Goal: Transaction & Acquisition: Obtain resource

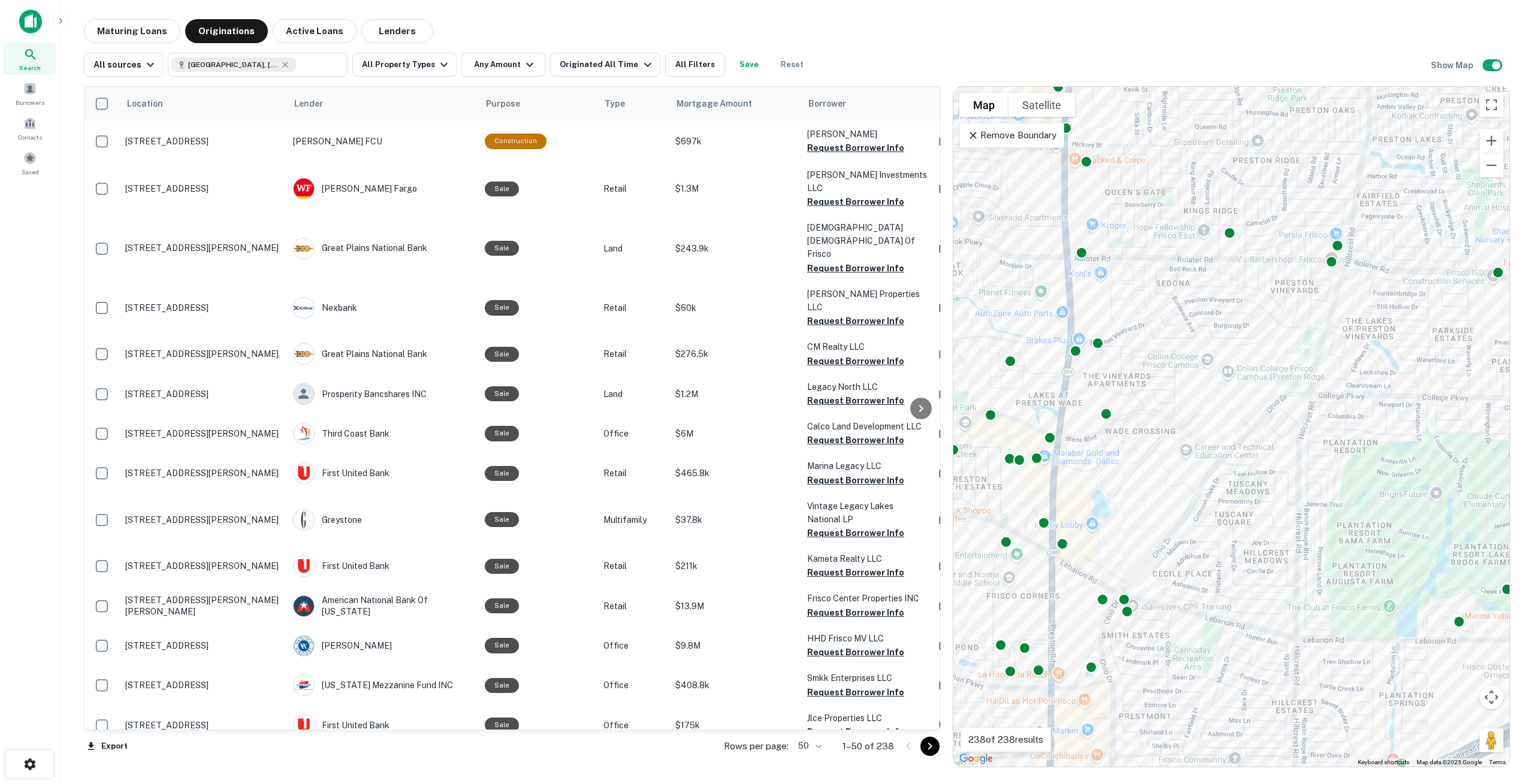
drag, startPoint x: 1276, startPoint y: 466, endPoint x: 953, endPoint y: 192, distance: 423.6
click at [953, 192] on div "To activate drag with keyboard, press Alt + Enter. Once in keyboard drag state,…" at bounding box center [1232, 426] width 556 height 680
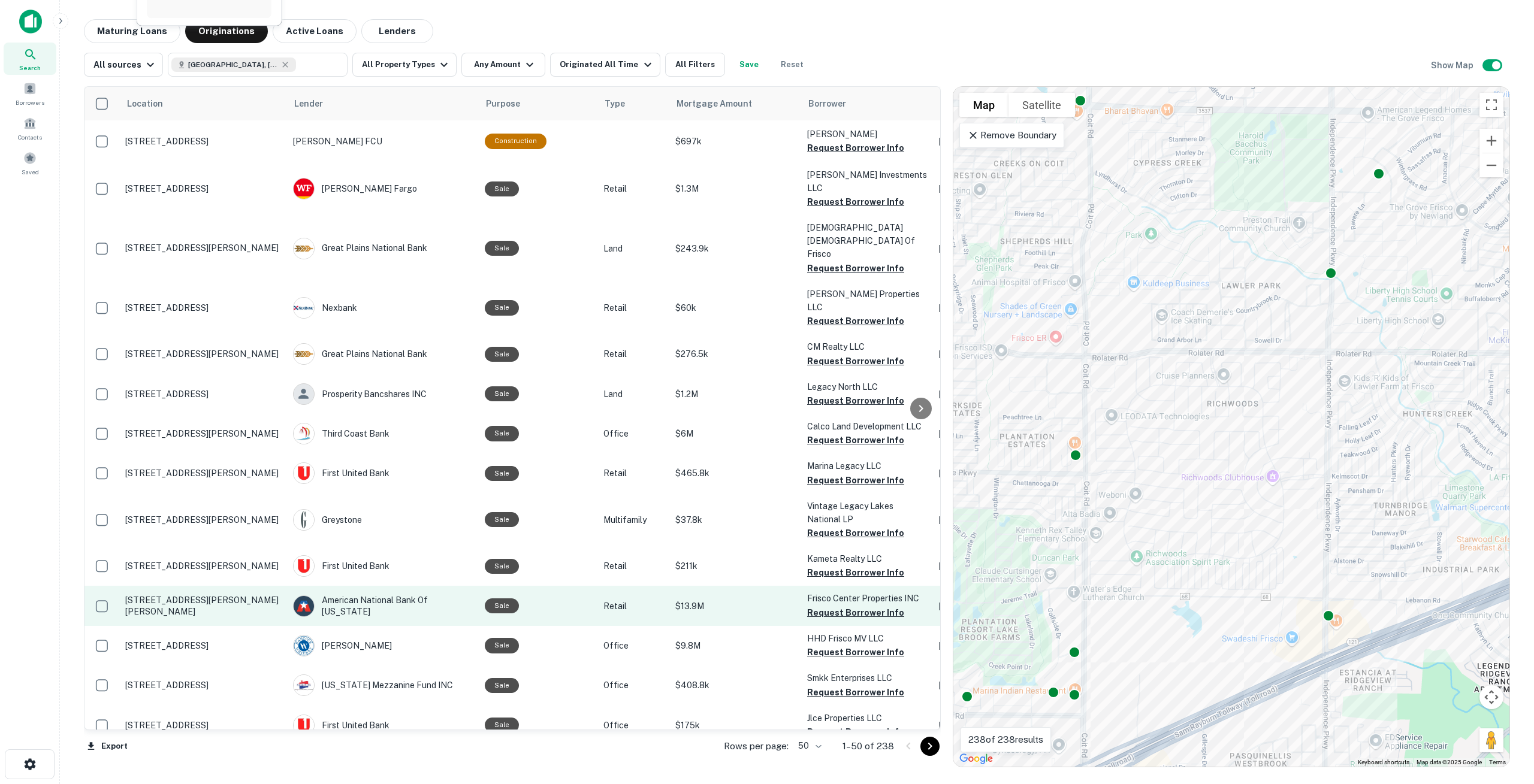
drag, startPoint x: 1378, startPoint y: 472, endPoint x: 885, endPoint y: 546, distance: 498.5
click at [885, 546] on div "Location Lender Purpose Type Mortgage Amount Borrower Last Financed Date Maturi…" at bounding box center [796, 422] width 1426 height 691
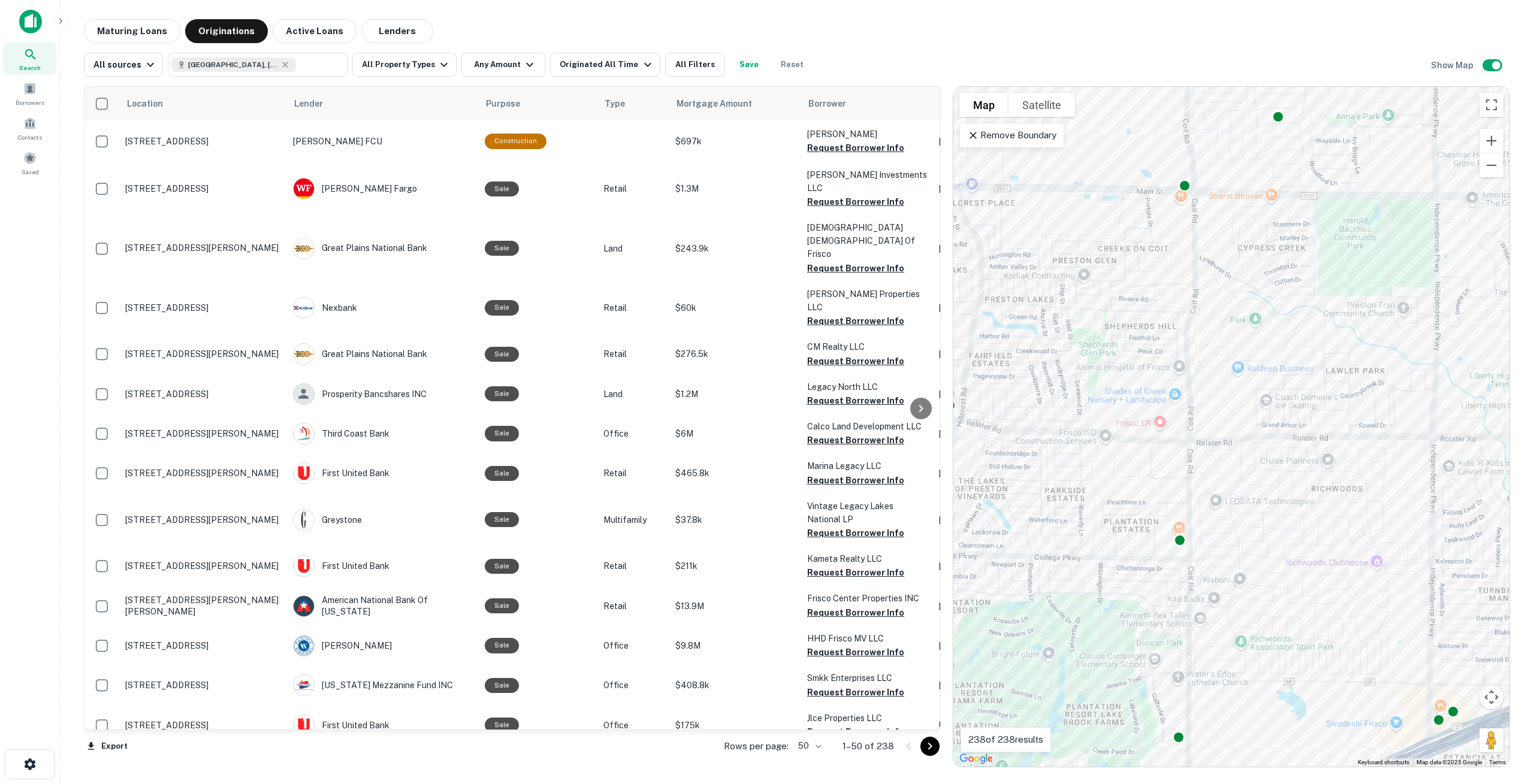
drag, startPoint x: 1081, startPoint y: 385, endPoint x: 1189, endPoint y: 469, distance: 136.8
click at [1189, 469] on div "To activate drag with keyboard, press Alt + Enter. Once in keyboard drag state,…" at bounding box center [1232, 426] width 556 height 680
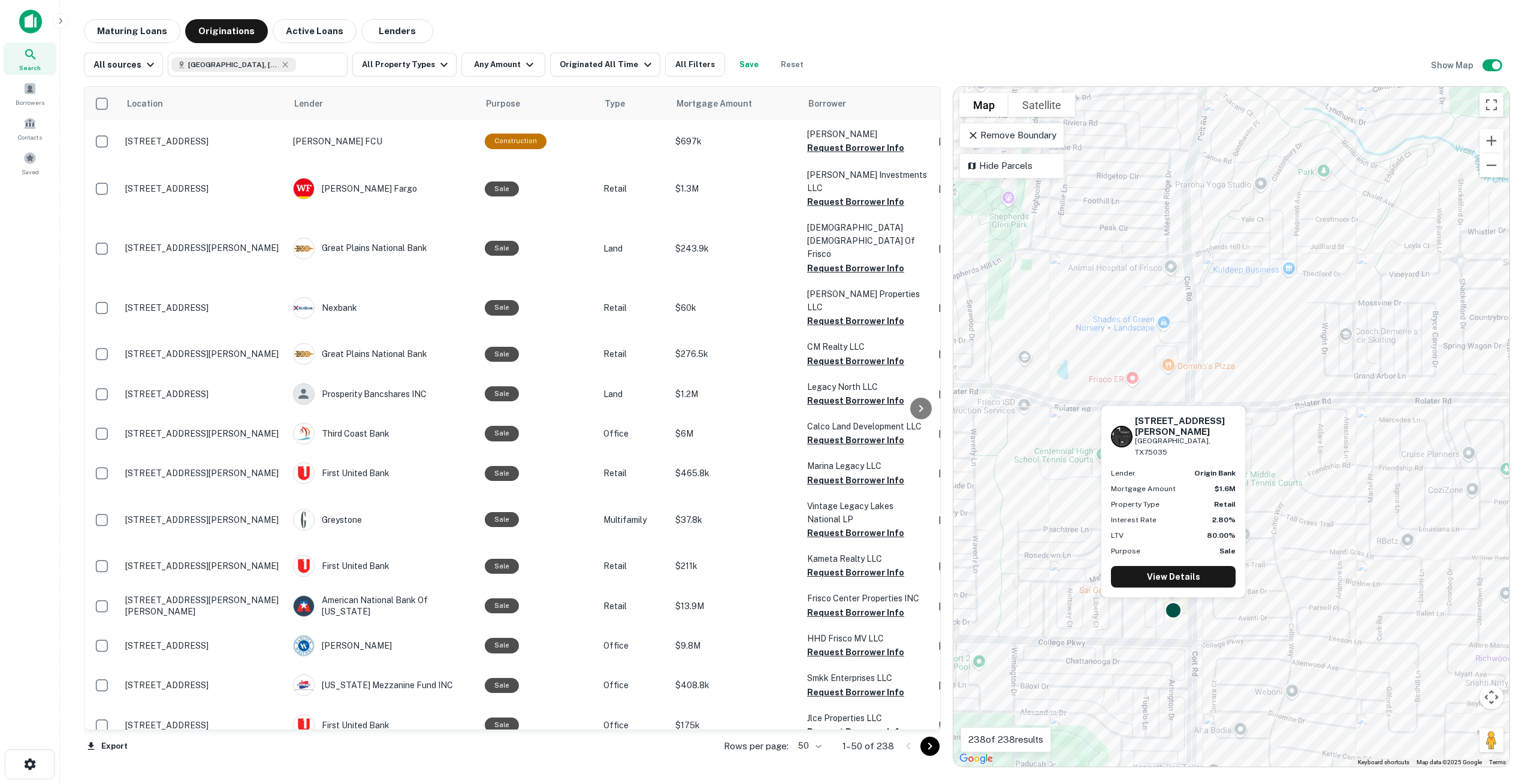
click at [1171, 606] on div at bounding box center [1172, 610] width 17 height 17
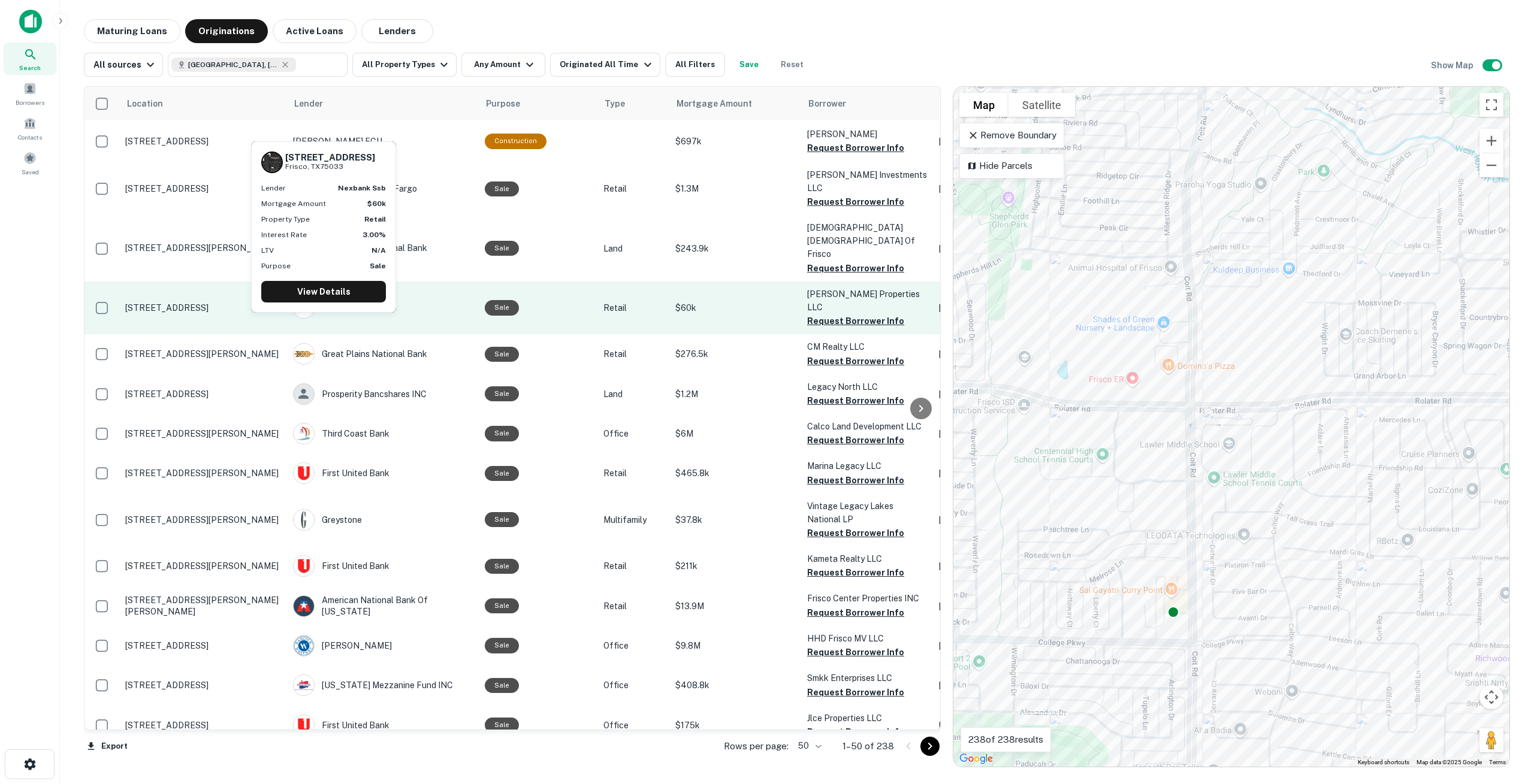
drag, startPoint x: 649, startPoint y: 275, endPoint x: 653, endPoint y: 270, distance: 6.4
click at [649, 281] on td "Retail" at bounding box center [633, 307] width 72 height 53
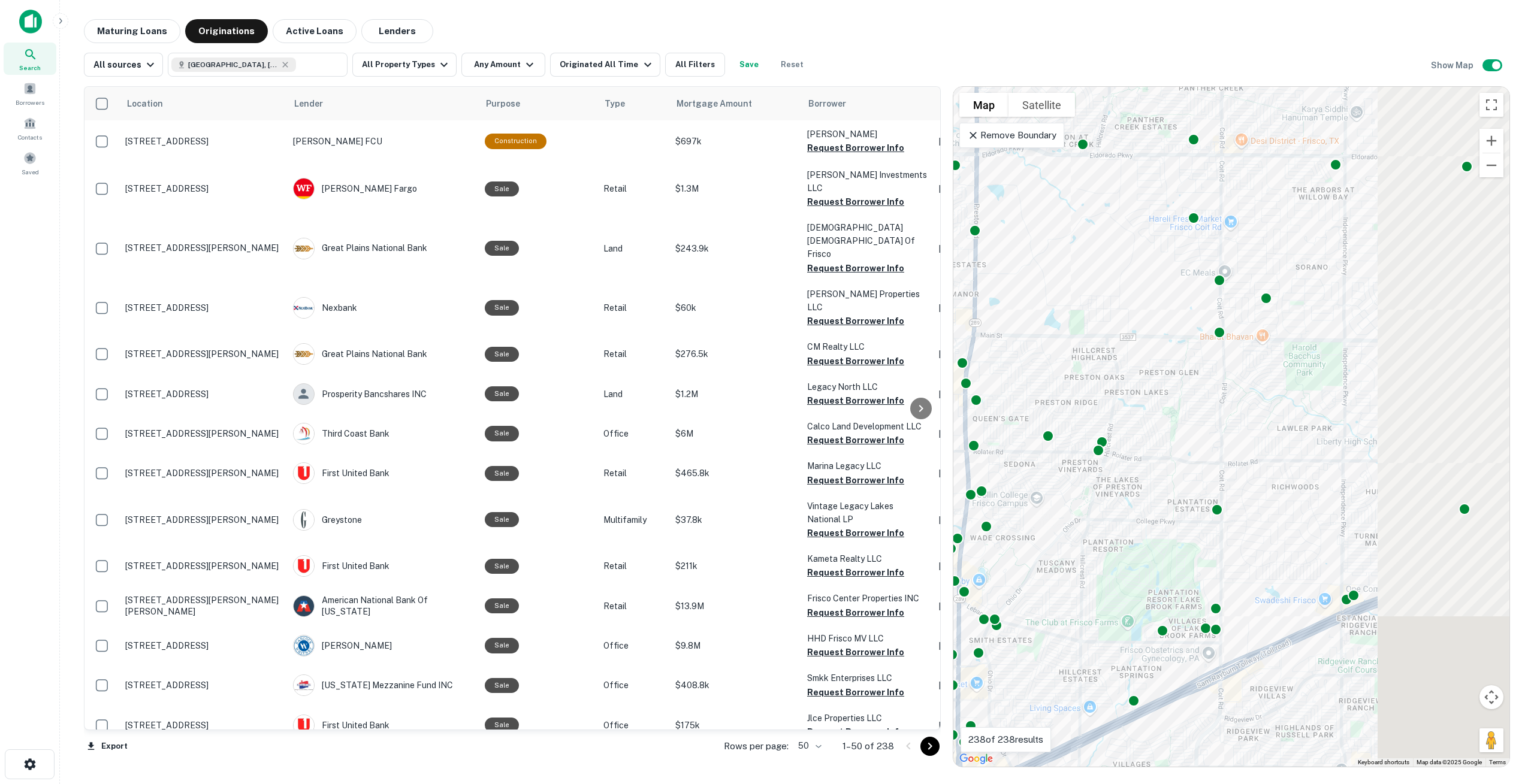
drag, startPoint x: 1447, startPoint y: 482, endPoint x: 1163, endPoint y: 465, distance: 284.5
click at [1163, 465] on div "To activate drag with keyboard, press Alt + Enter. Once in keyboard drag state,…" at bounding box center [1232, 426] width 556 height 680
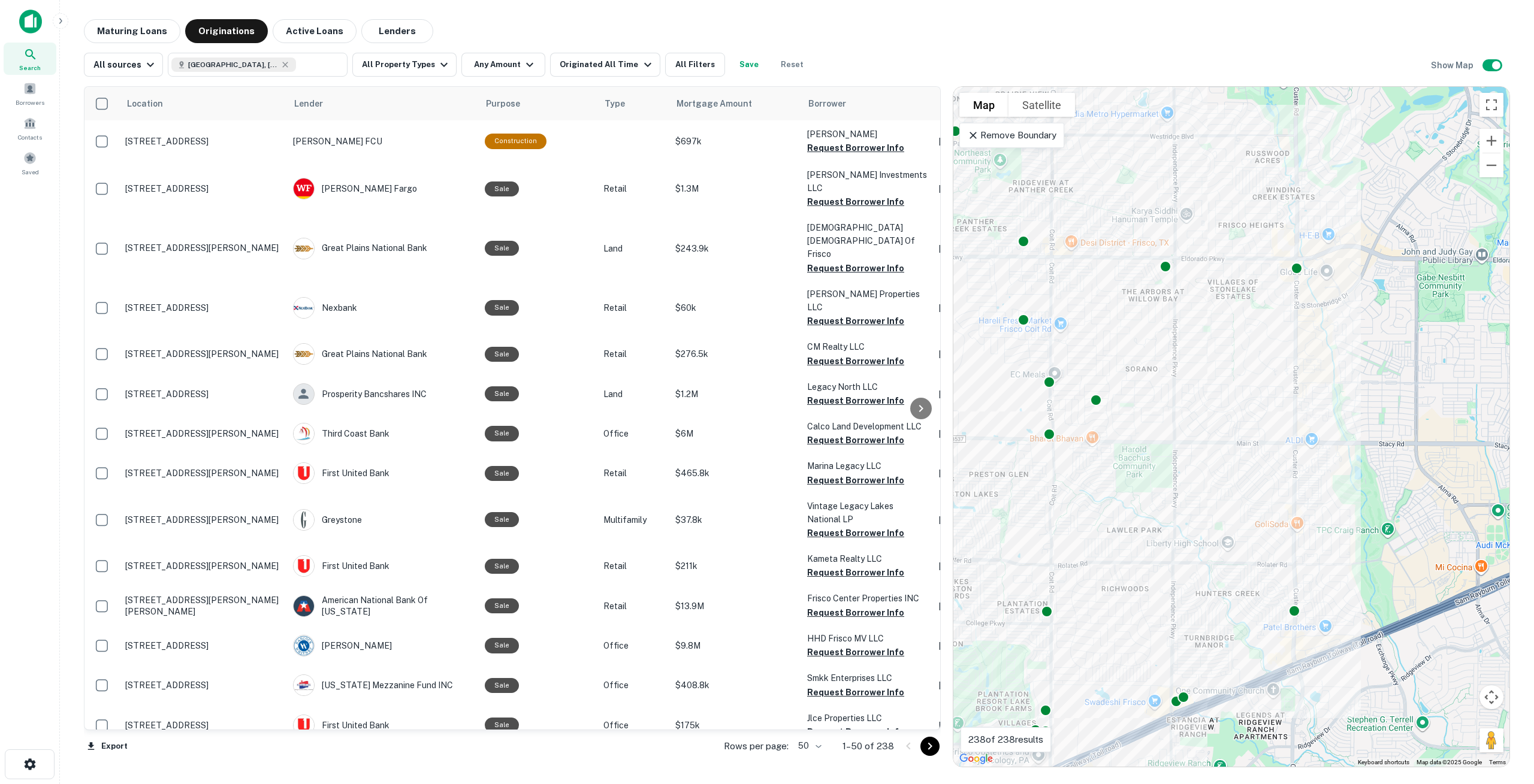
drag, startPoint x: 1374, startPoint y: 393, endPoint x: 1200, endPoint y: 491, distance: 199.7
click at [1200, 491] on div "To activate drag with keyboard, press Alt + Enter. Once in keyboard drag state,…" at bounding box center [1232, 426] width 556 height 680
click at [974, 134] on icon at bounding box center [973, 135] width 12 height 12
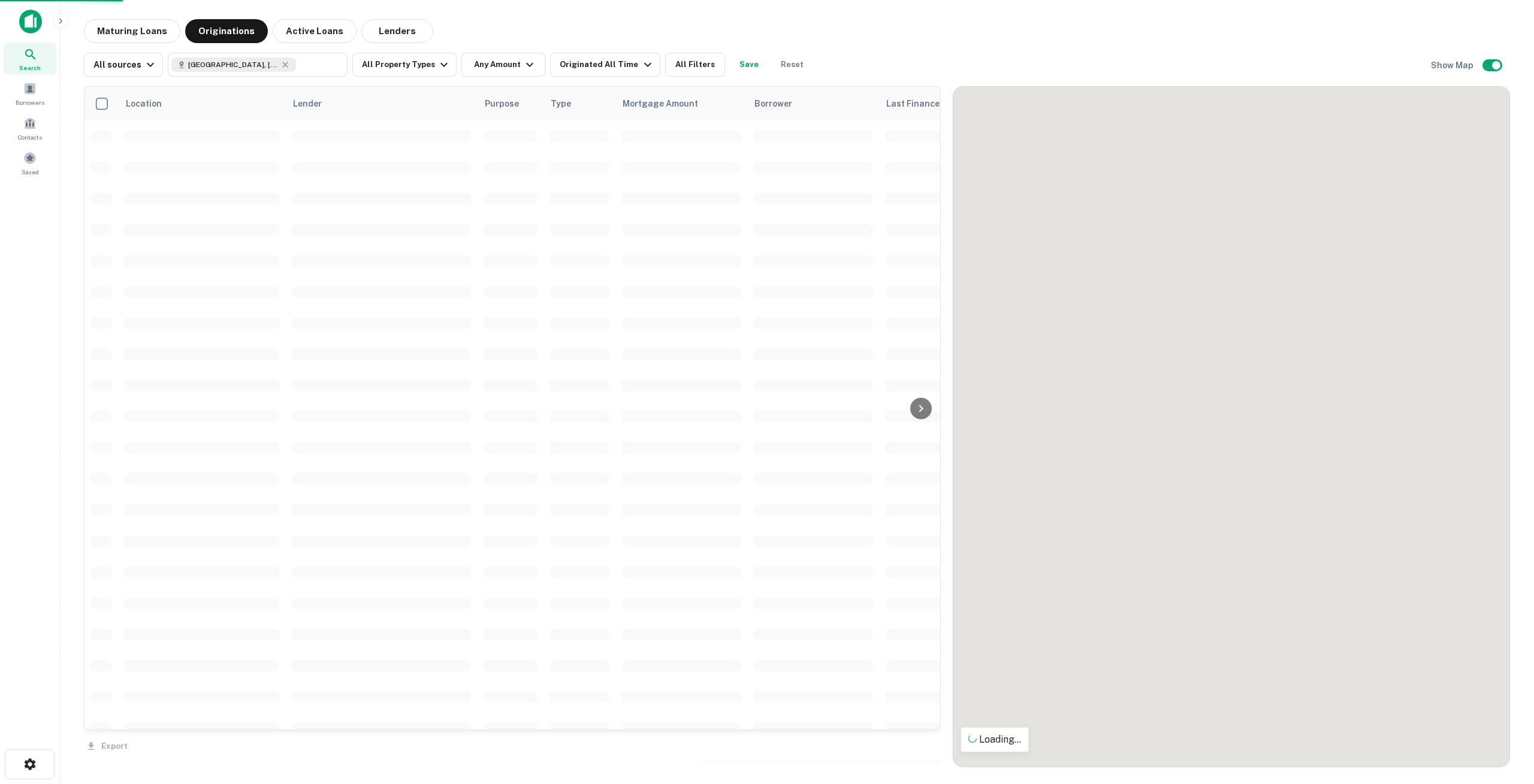
drag, startPoint x: 1309, startPoint y: 479, endPoint x: 1236, endPoint y: 535, distance: 92.0
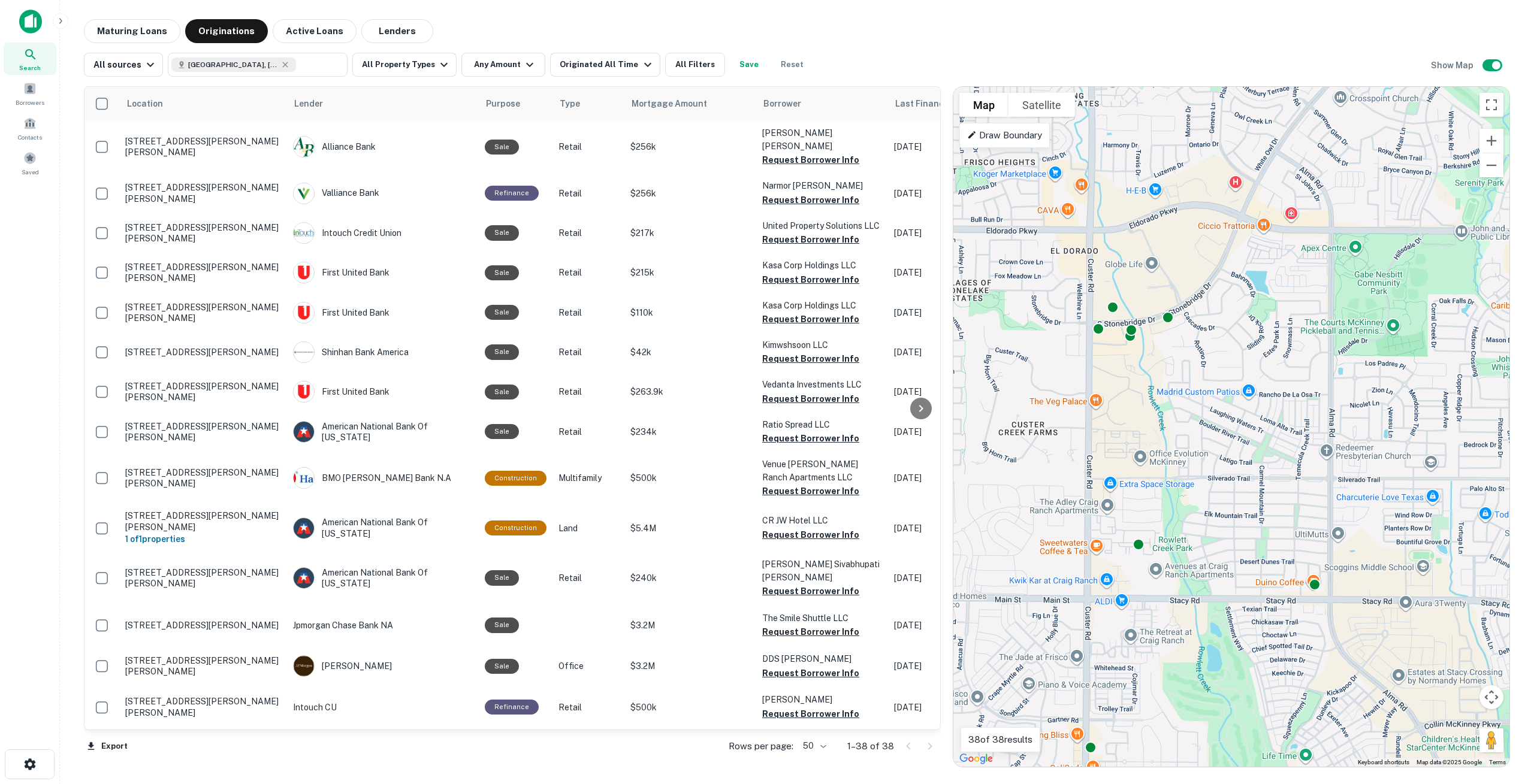
drag, startPoint x: 1388, startPoint y: 246, endPoint x: 1192, endPoint y: 443, distance: 277.9
click at [1192, 443] on div "To activate drag with keyboard, press Alt + Enter. Once in keyboard drag state,…" at bounding box center [1232, 426] width 556 height 680
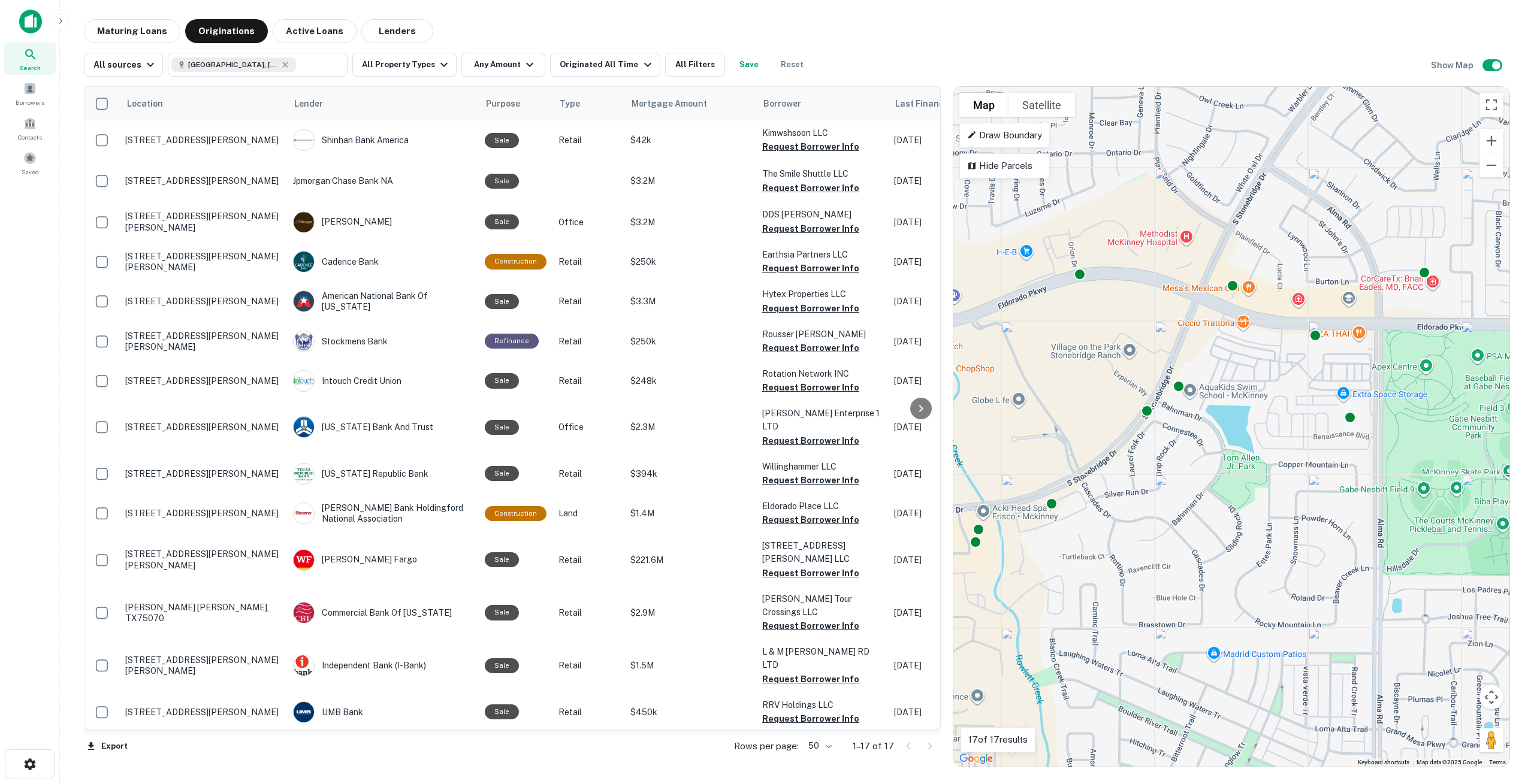
drag, startPoint x: 1155, startPoint y: 233, endPoint x: 1087, endPoint y: 405, distance: 185.0
click at [1087, 405] on div "To activate drag with keyboard, press Alt + Enter. Once in keyboard drag state,…" at bounding box center [1232, 426] width 556 height 680
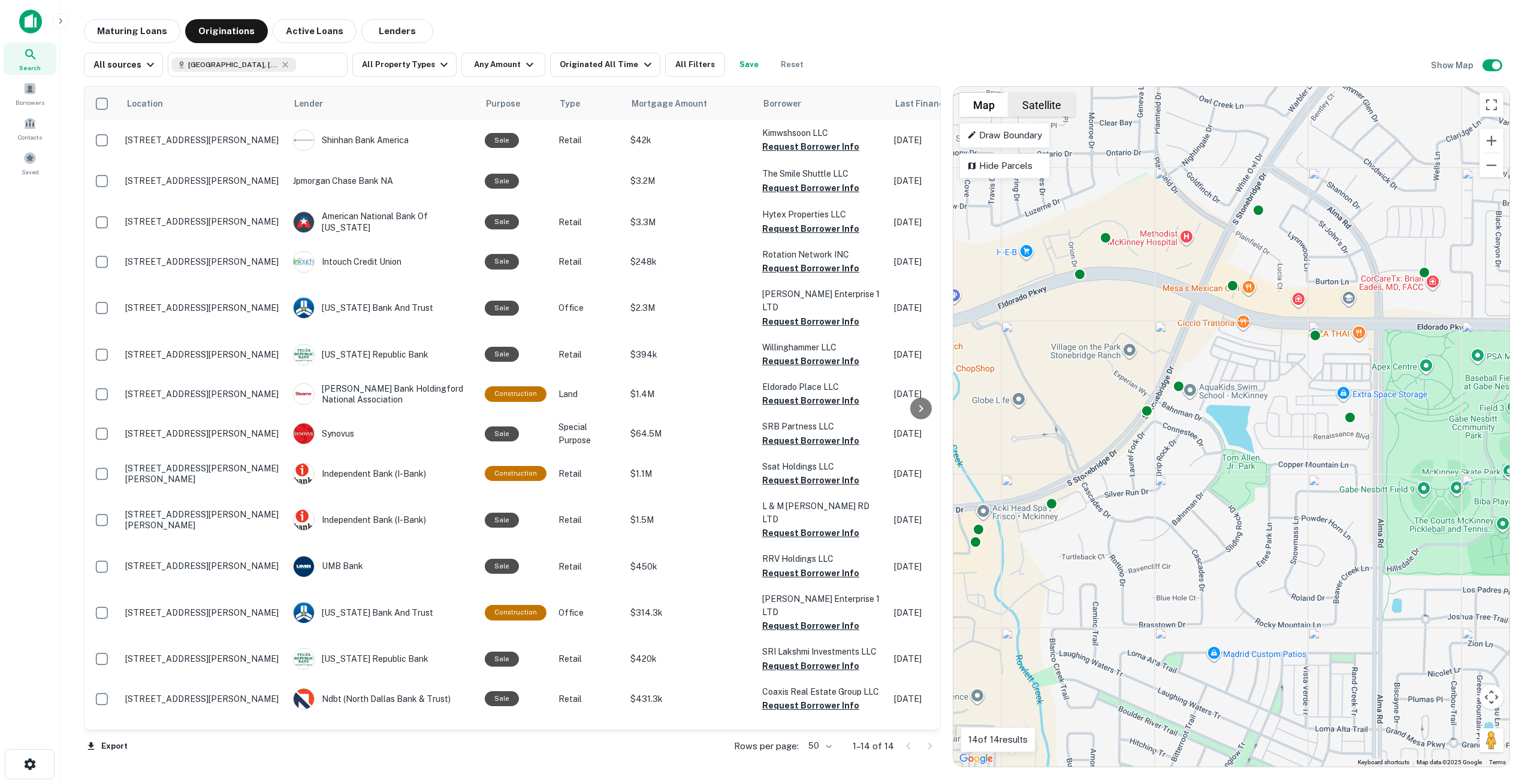
click at [1048, 109] on button "Satellite" at bounding box center [1042, 105] width 66 height 24
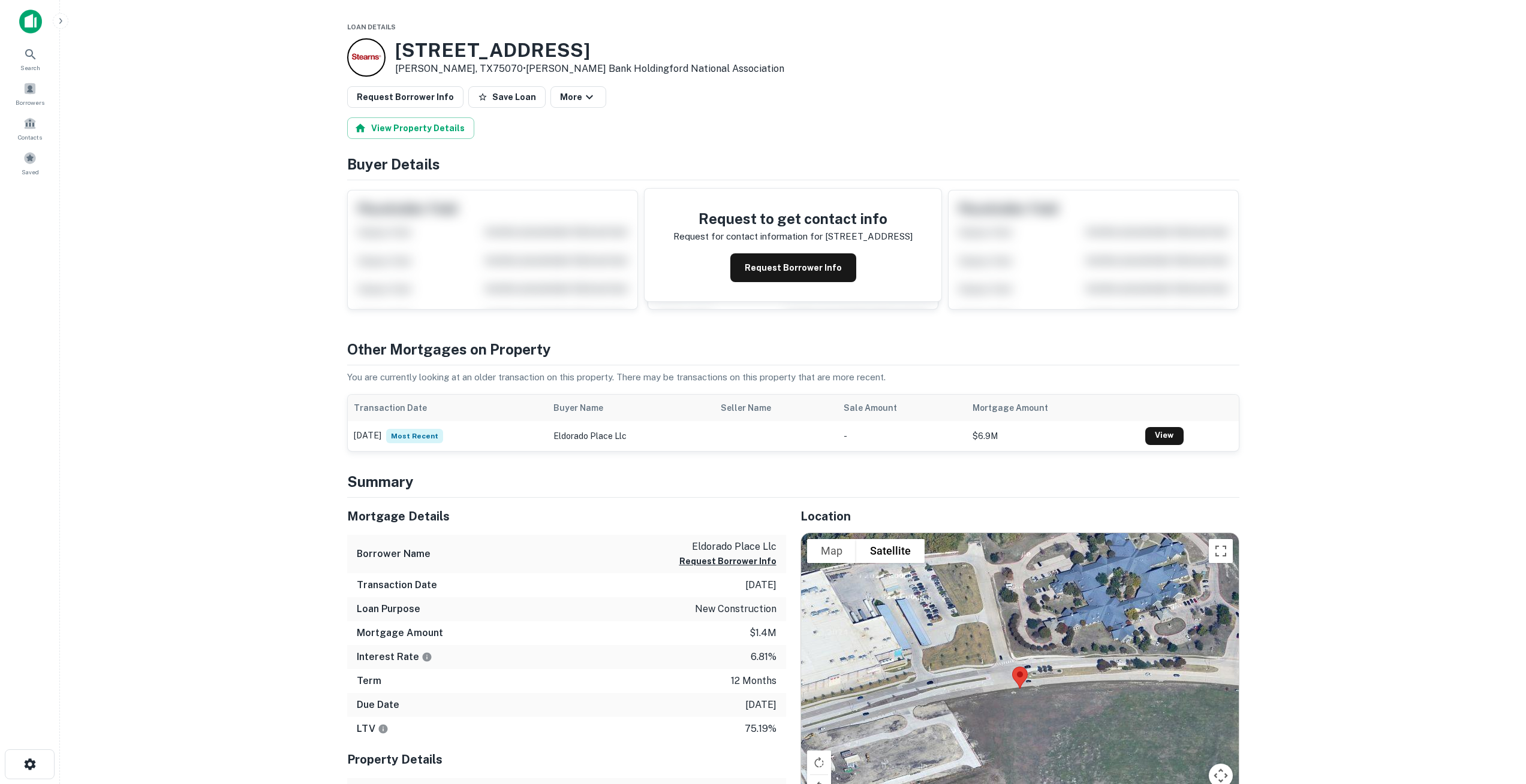
drag, startPoint x: 293, startPoint y: 419, endPoint x: 267, endPoint y: 426, distance: 26.9
click at [267, 426] on main "Loan Details [STREET_ADDRESS][PERSON_NAME] • [PERSON_NAME] Bank Holdingford Nat…" at bounding box center [793, 392] width 1466 height 784
click at [802, 270] on button "Request Borrower Info" at bounding box center [793, 268] width 126 height 28
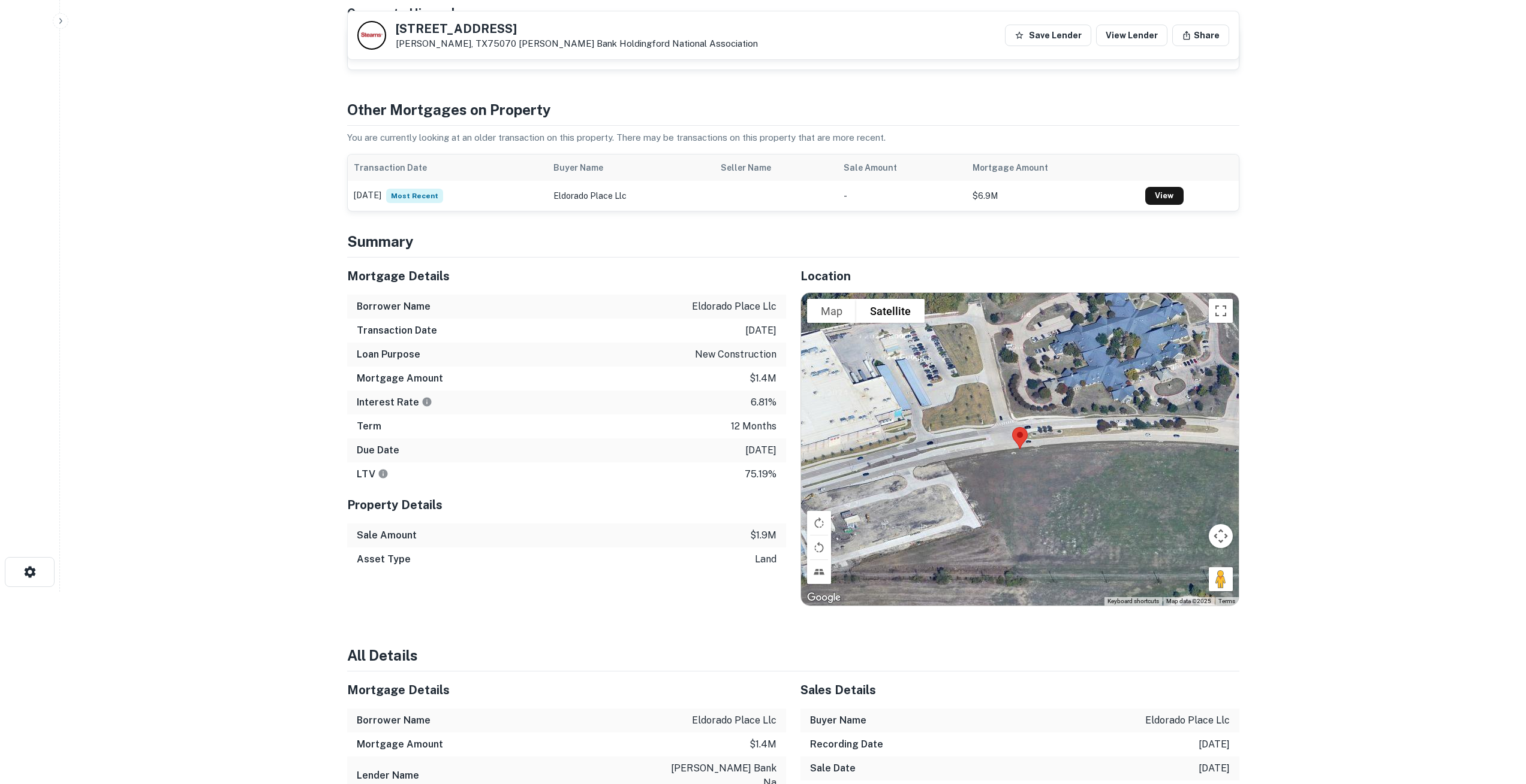
scroll to position [186, 0]
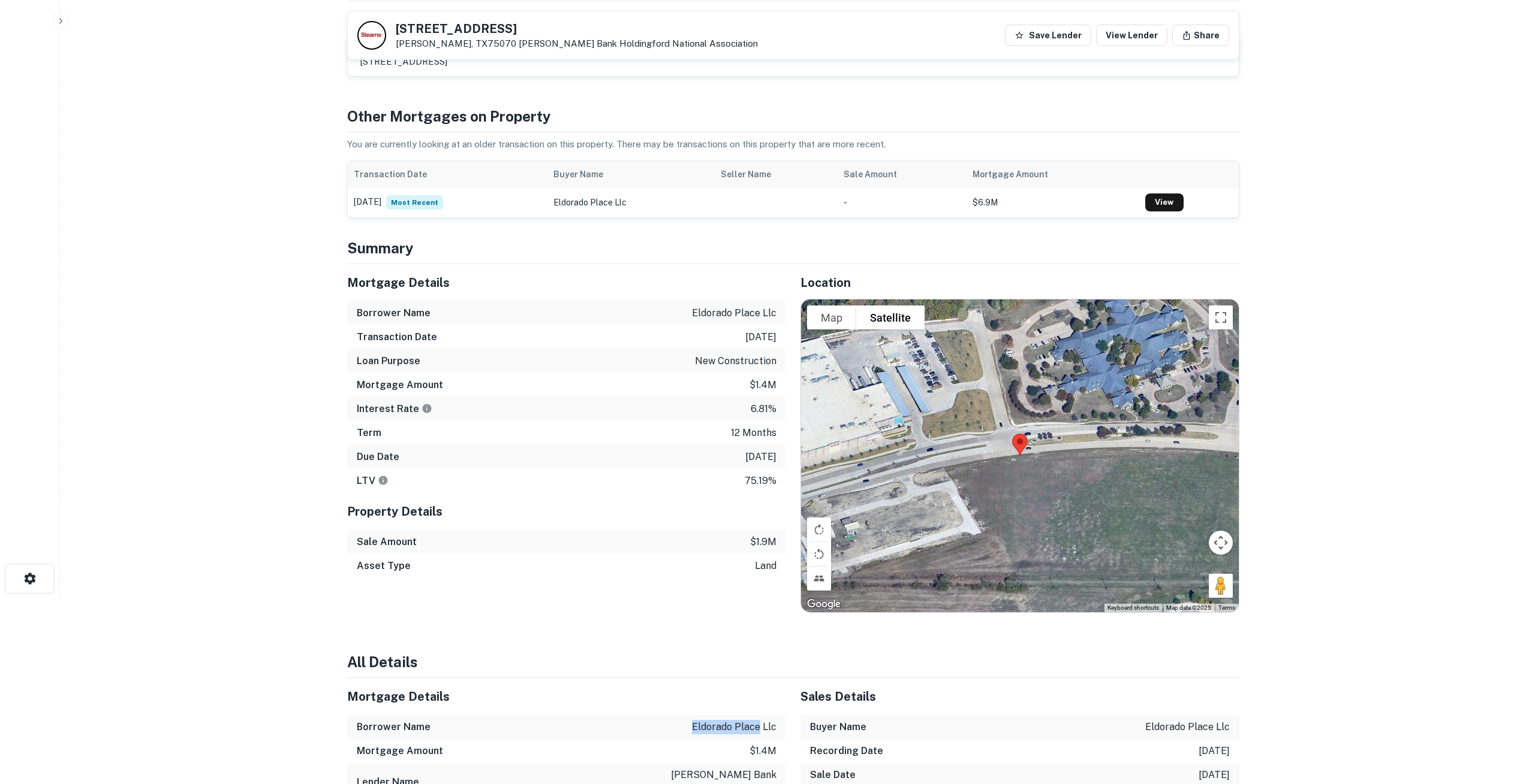
drag, startPoint x: 696, startPoint y: 725, endPoint x: 761, endPoint y: 730, distance: 65.2
click at [761, 730] on p "eldorado place llc" at bounding box center [734, 727] width 84 height 15
copy p "eldorado place"
